Goal: Check status: Check status

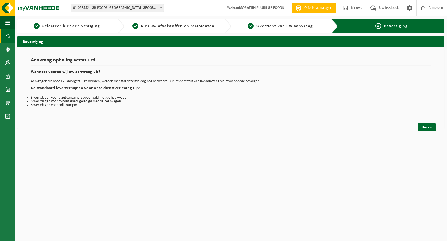
click at [7, 39] on span at bounding box center [7, 35] width 5 height 13
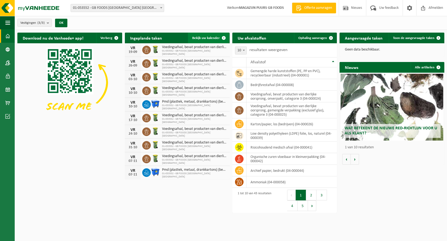
click at [205, 37] on span "Bekijk uw kalender" at bounding box center [206, 37] width 28 height 3
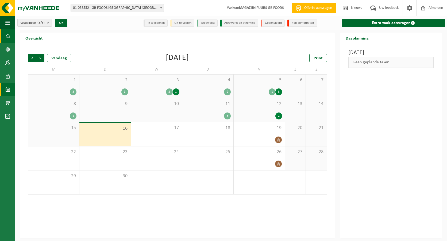
click at [11, 37] on link "Dashboard" at bounding box center [7, 35] width 15 height 13
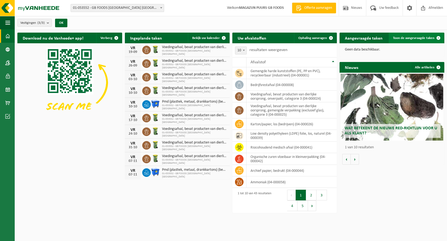
click at [402, 37] on span "Toon de aangevraagde taken" at bounding box center [413, 37] width 41 height 3
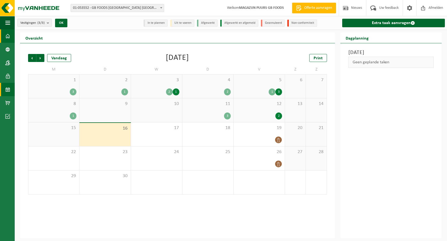
click at [7, 39] on span at bounding box center [7, 35] width 5 height 13
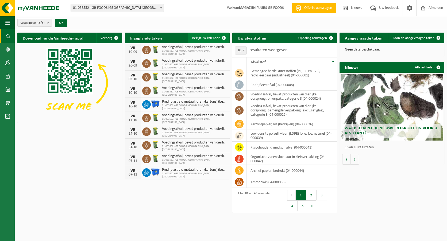
click at [204, 40] on link "Bekijk uw kalender" at bounding box center [208, 38] width 41 height 11
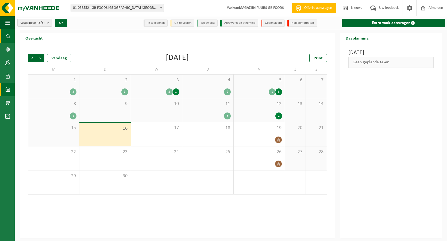
click at [11, 38] on link "Dashboard" at bounding box center [7, 35] width 15 height 13
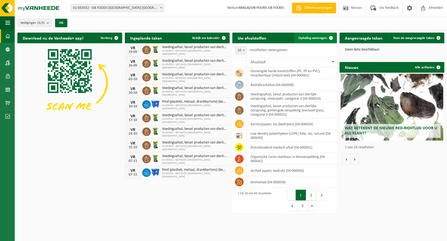
click at [312, 39] on span "Ophaling aanvragen" at bounding box center [312, 37] width 29 height 3
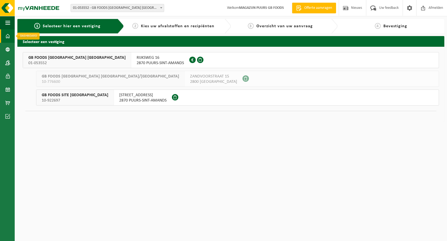
click at [3, 36] on link "Dashboard" at bounding box center [7, 35] width 15 height 13
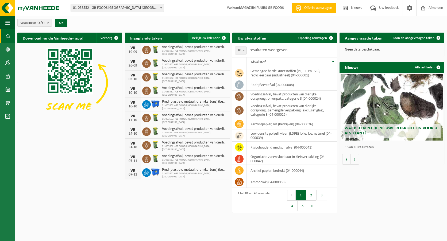
click at [205, 36] on span "Bekijk uw kalender" at bounding box center [206, 37] width 28 height 3
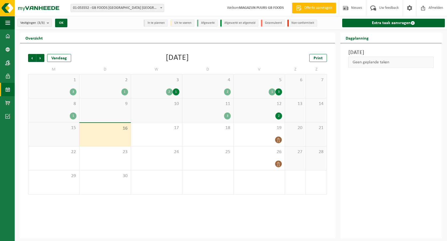
click at [114, 135] on div "16" at bounding box center [104, 134] width 51 height 23
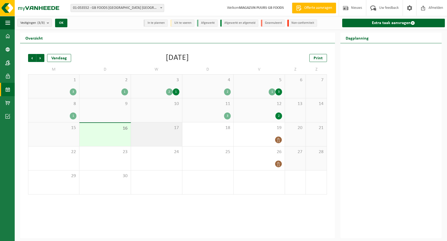
click at [152, 133] on div "17" at bounding box center [156, 134] width 51 height 24
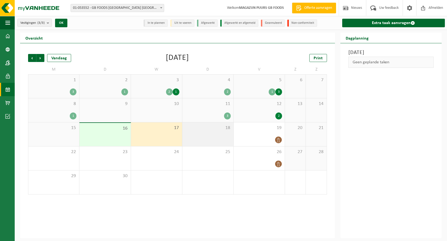
click at [205, 131] on div "18" at bounding box center [207, 134] width 51 height 24
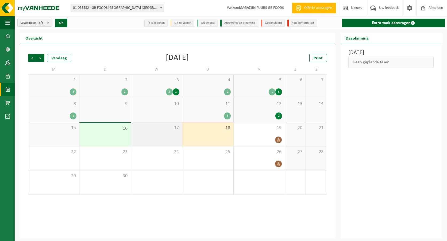
click at [162, 134] on div "17" at bounding box center [156, 134] width 51 height 24
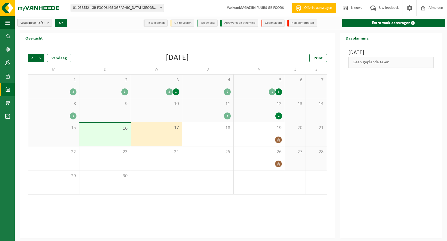
click at [104, 135] on div "16" at bounding box center [104, 134] width 51 height 23
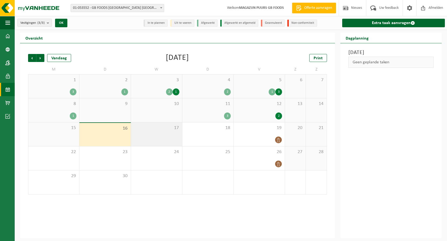
click at [165, 135] on div "17" at bounding box center [156, 134] width 51 height 24
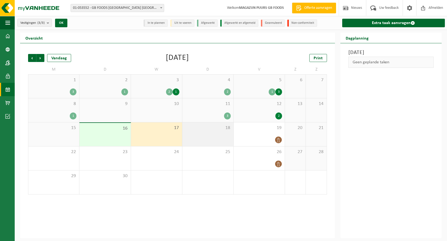
click at [204, 138] on div "18" at bounding box center [207, 134] width 51 height 24
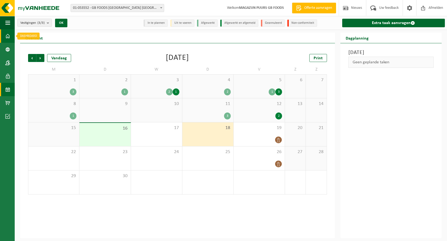
click at [6, 37] on span at bounding box center [7, 35] width 5 height 13
